Goal: Transaction & Acquisition: Purchase product/service

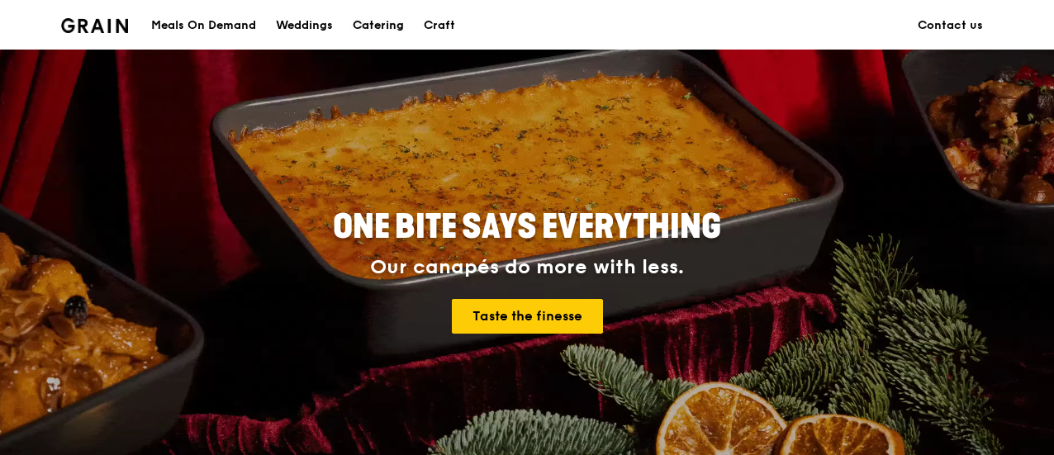
click at [374, 26] on div "Catering" at bounding box center [378, 26] width 51 height 50
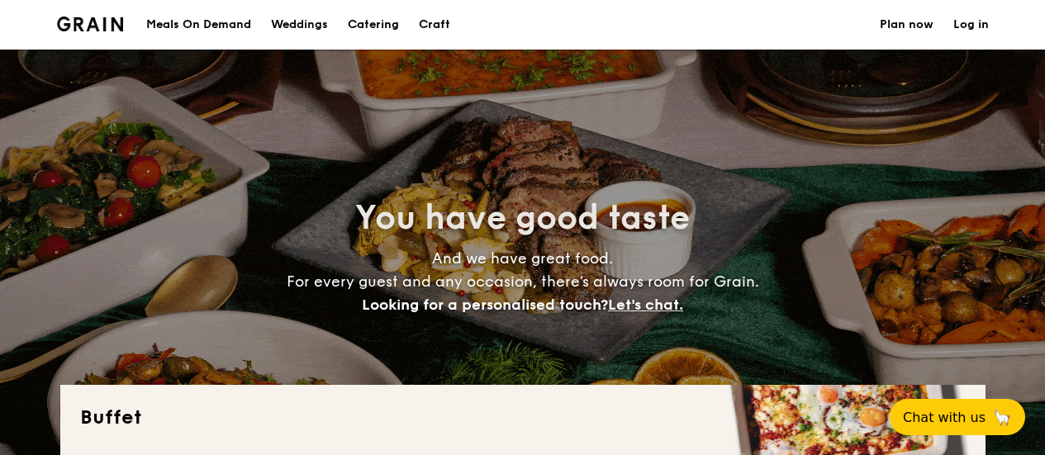
select select
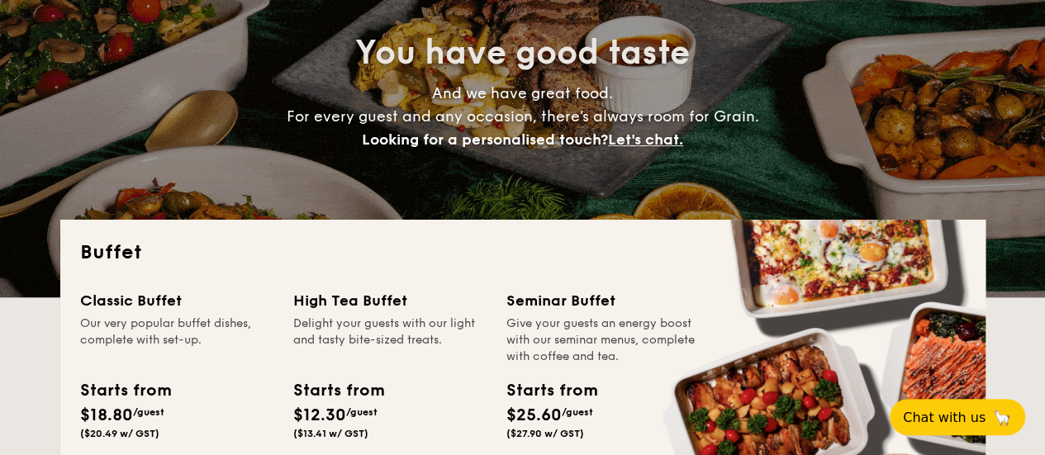
scroll to position [248, 0]
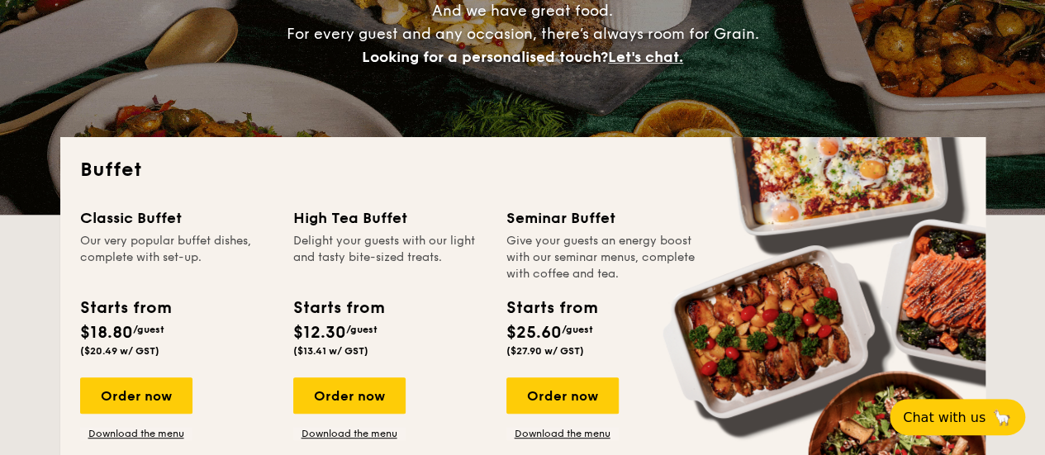
drag, startPoint x: 535, startPoint y: 240, endPoint x: 601, endPoint y: 272, distance: 73.1
click at [651, 273] on div "Give your guests an energy boost with our seminar menus, complete with coffee a…" at bounding box center [602, 258] width 193 height 50
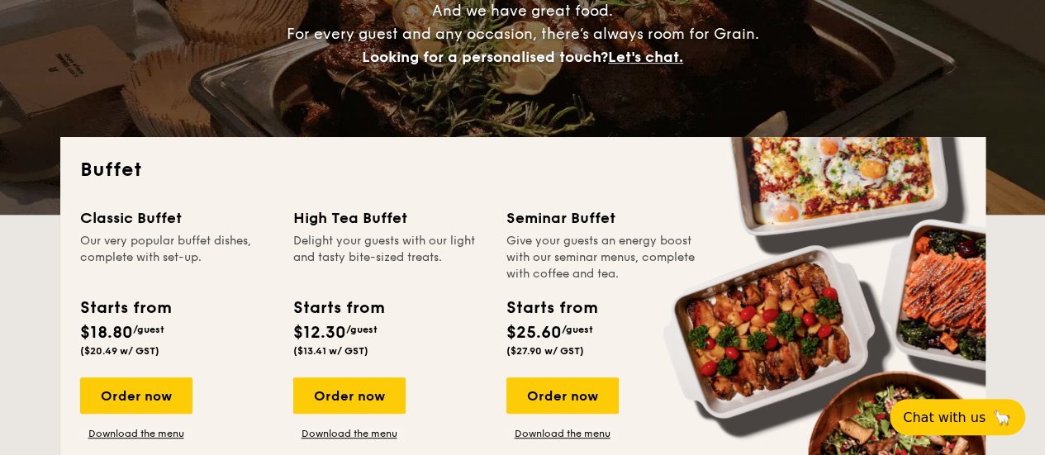
click at [580, 269] on div "Give your guests an energy boost with our seminar menus, complete with coffee a…" at bounding box center [602, 258] width 193 height 50
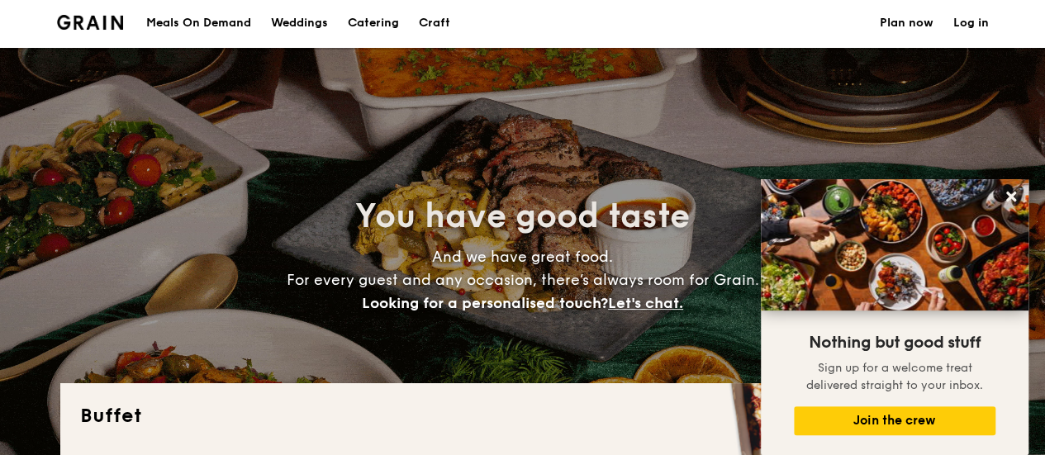
scroll to position [0, 0]
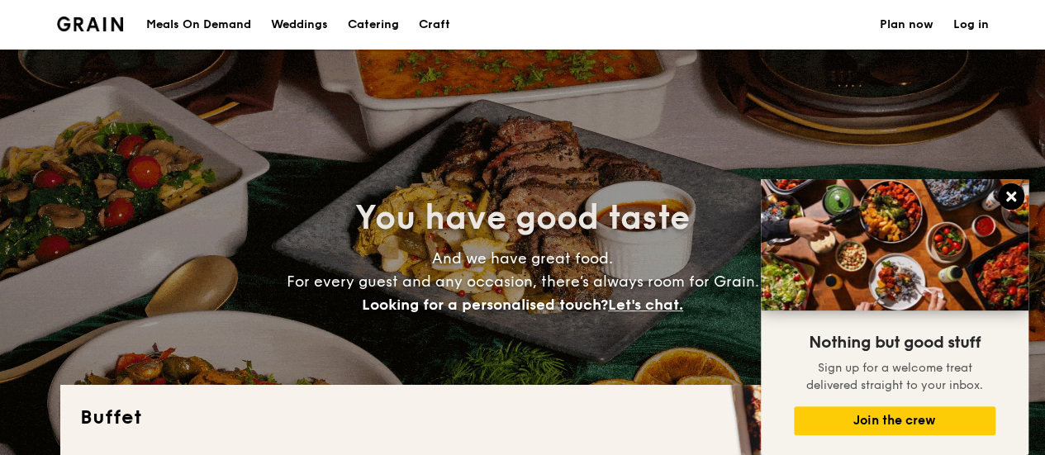
click at [1010, 207] on button at bounding box center [1011, 196] width 26 height 26
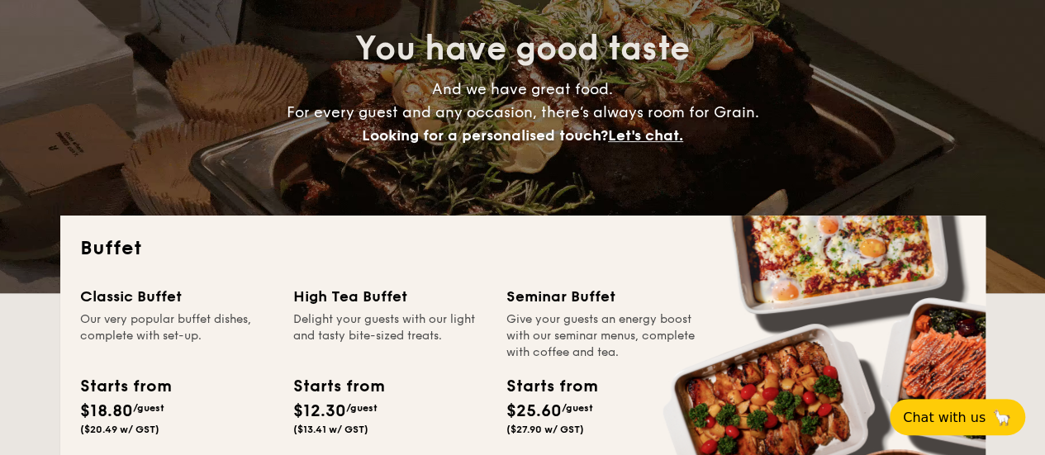
scroll to position [248, 0]
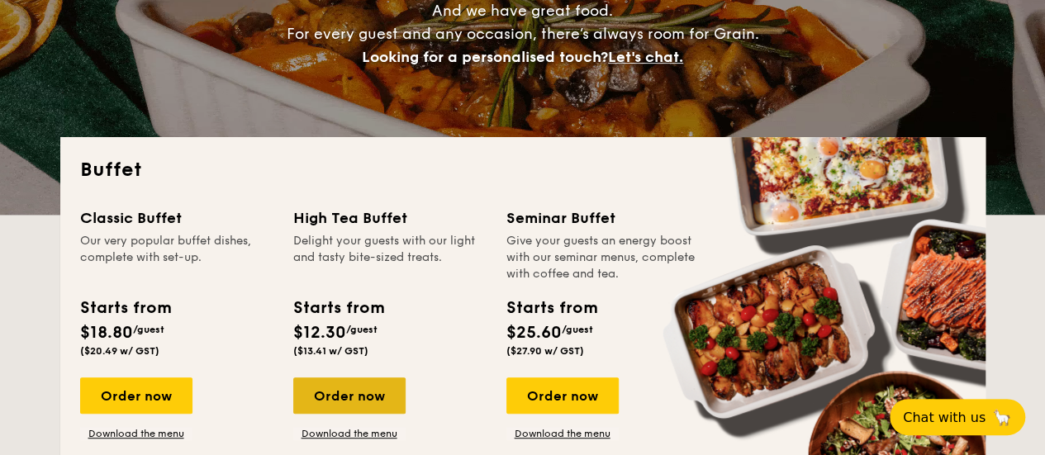
click at [350, 391] on div "Order now" at bounding box center [349, 395] width 112 height 36
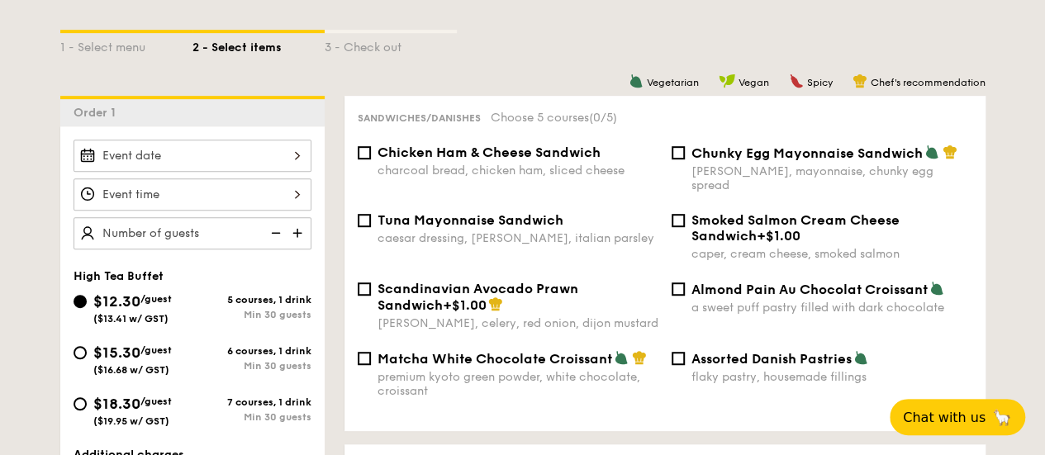
scroll to position [496, 0]
